Goal: Information Seeking & Learning: Learn about a topic

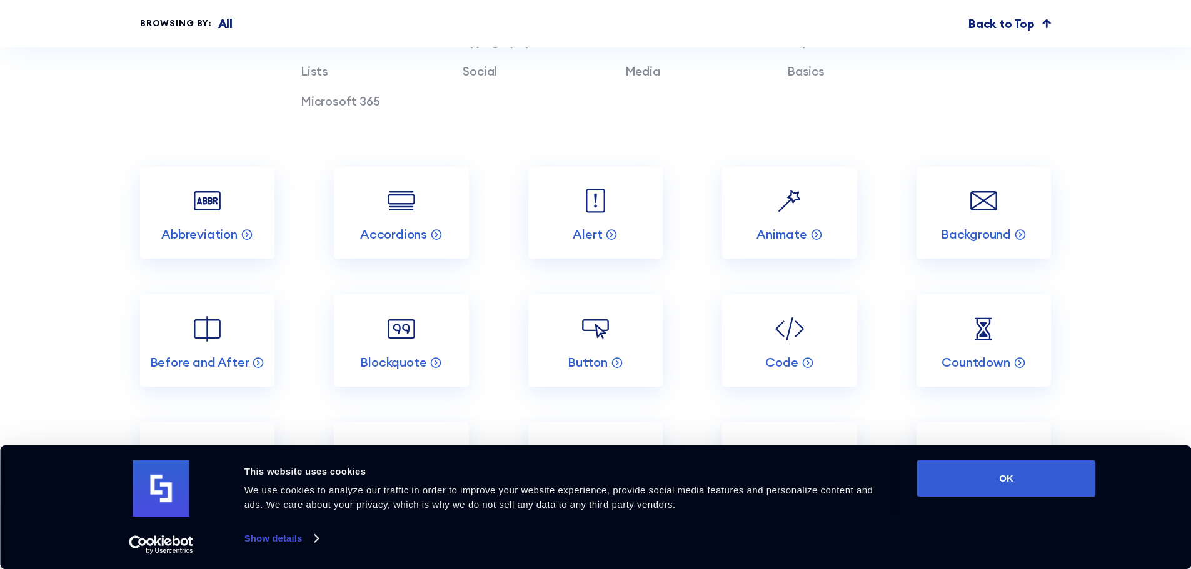
scroll to position [4001, 0]
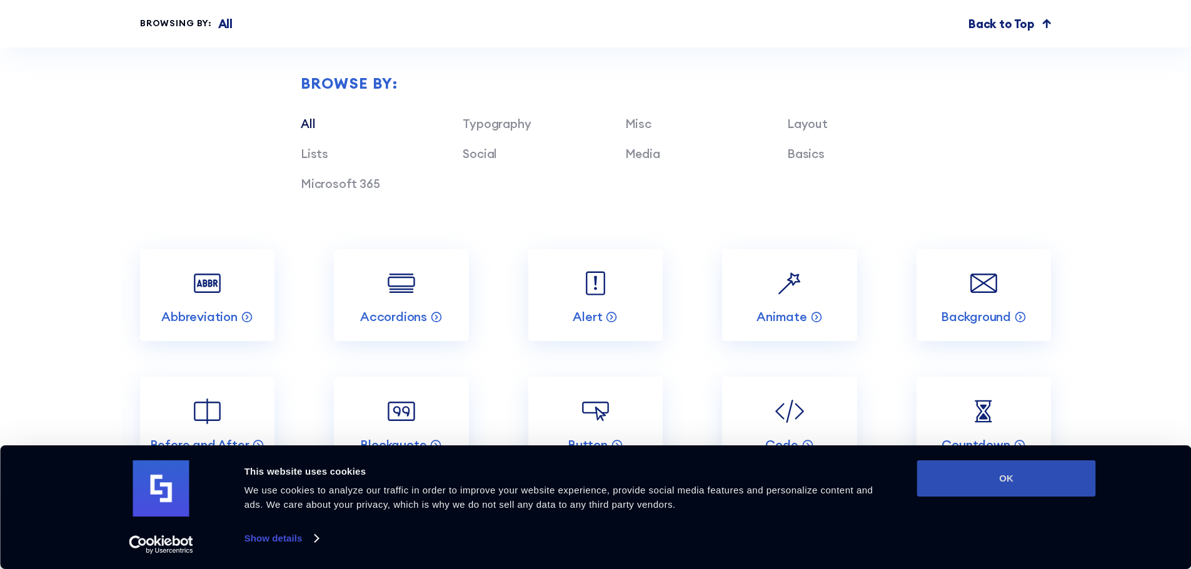
click at [965, 495] on button "OK" at bounding box center [1006, 479] width 179 height 36
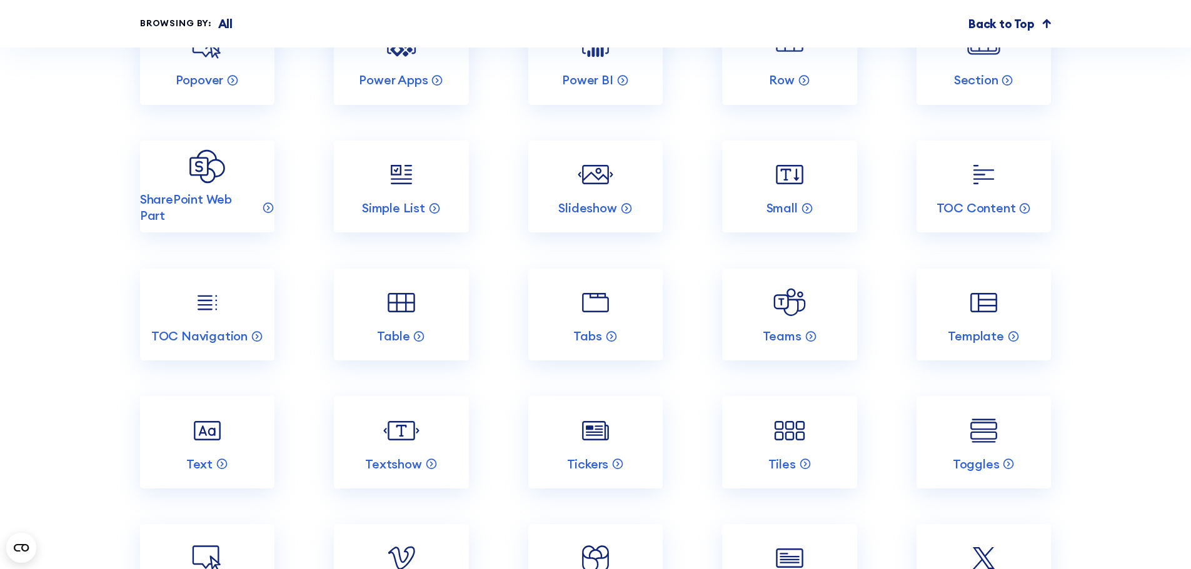
scroll to position [5126, 0]
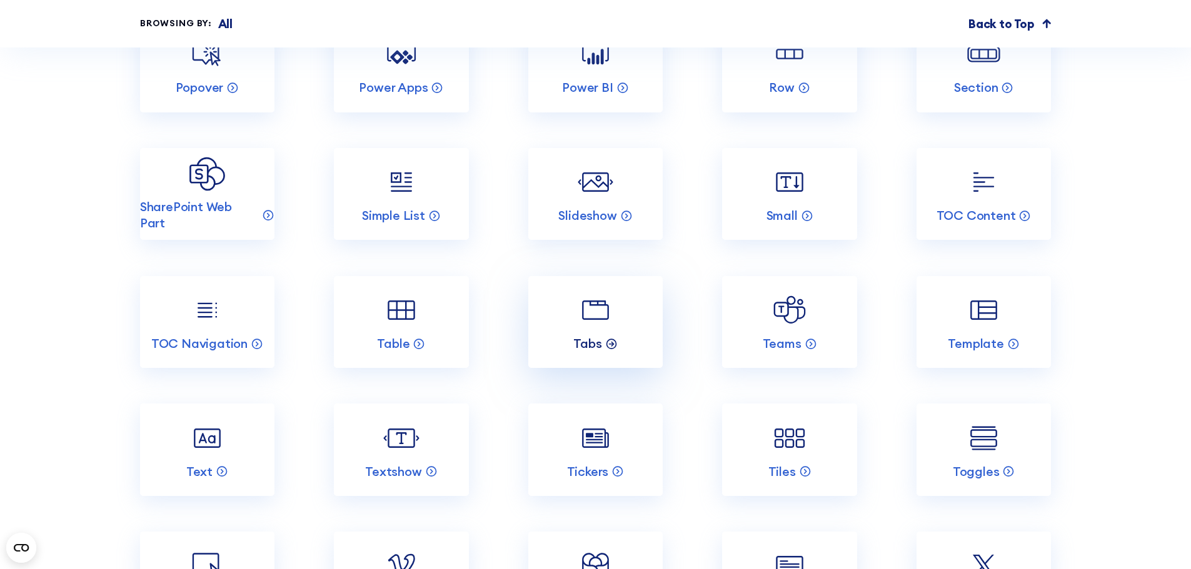
click at [601, 352] on p "Tabs" at bounding box center [587, 344] width 28 height 16
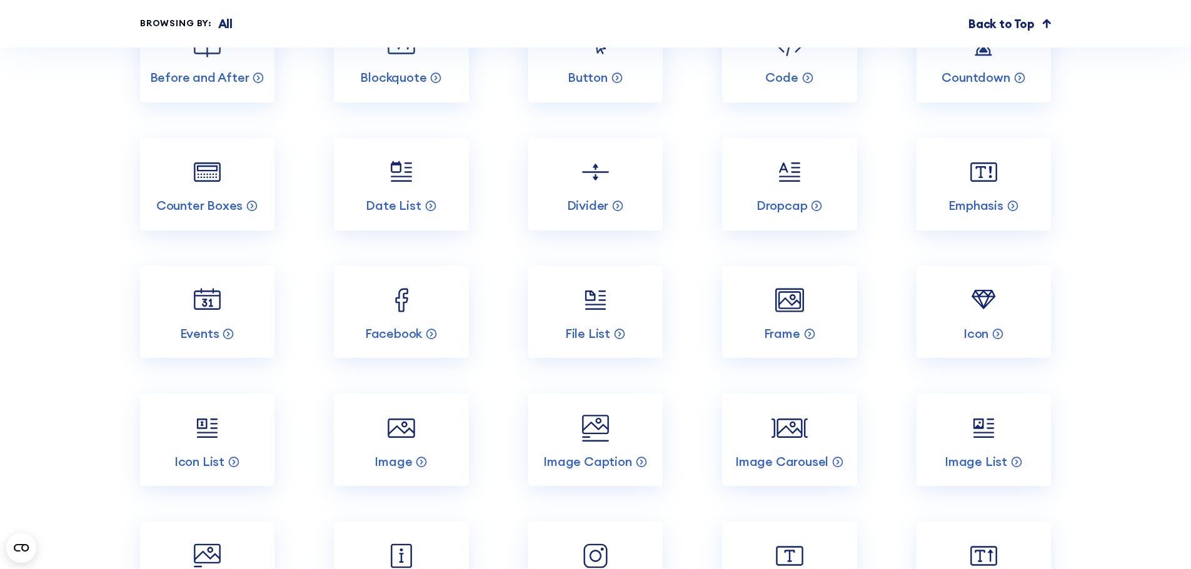
scroll to position [4251, 0]
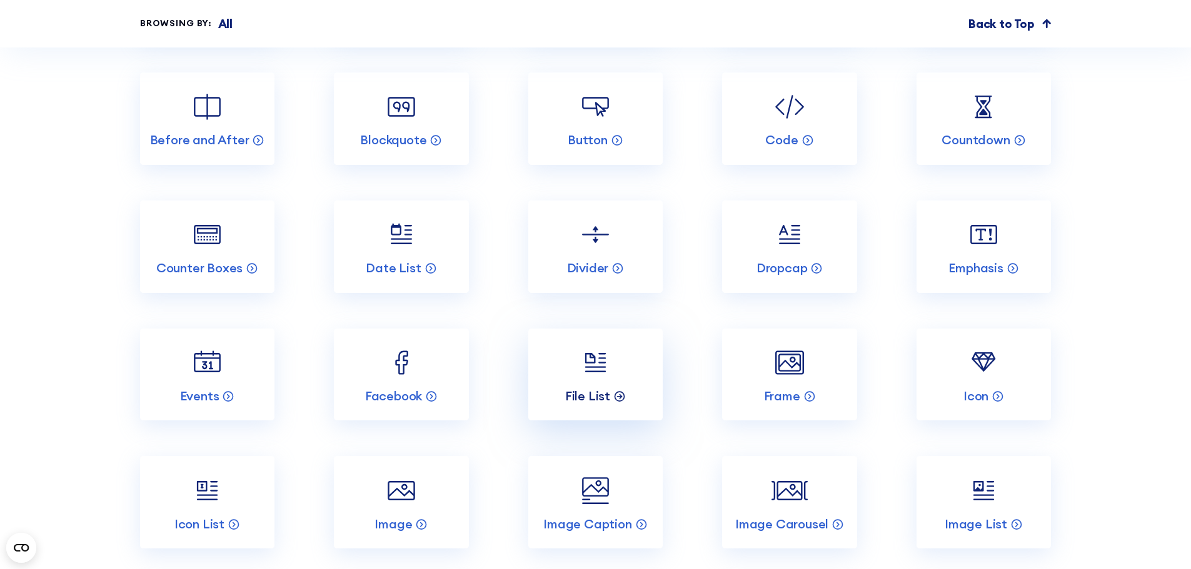
click at [620, 397] on icon at bounding box center [620, 397] width 4 height 0
